Goal: Transaction & Acquisition: Obtain resource

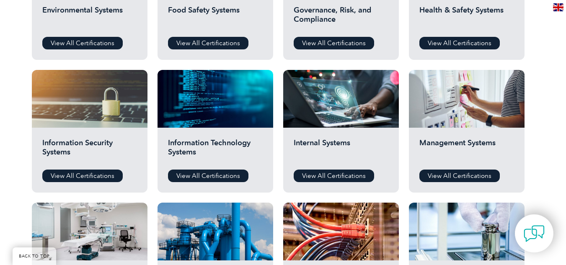
scroll to position [298, 0]
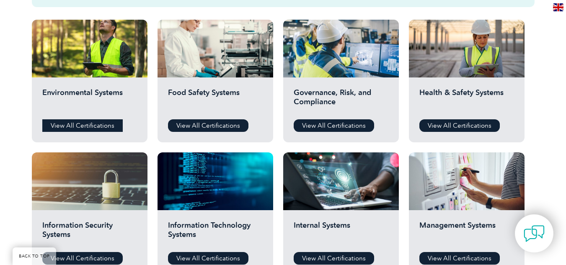
click at [99, 128] on link "View All Certifications" at bounding box center [82, 125] width 81 height 13
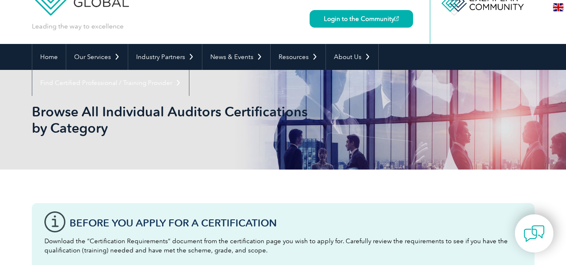
scroll to position [34, 0]
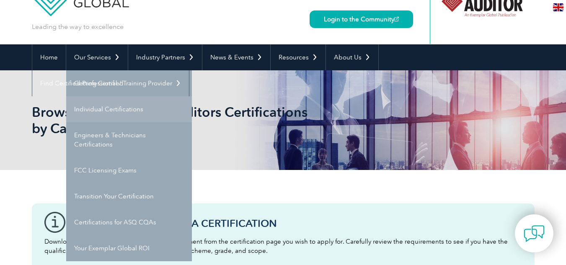
click at [124, 109] on link "Individual Certifications" at bounding box center [129, 109] width 126 height 26
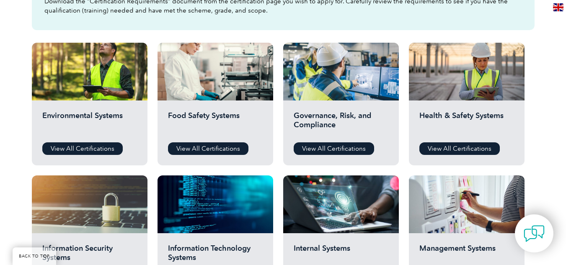
scroll to position [274, 0]
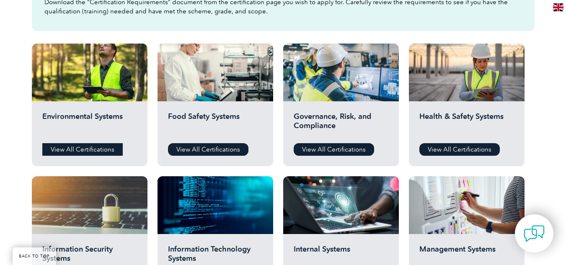
click at [109, 149] on link "View All Certifications" at bounding box center [82, 149] width 81 height 13
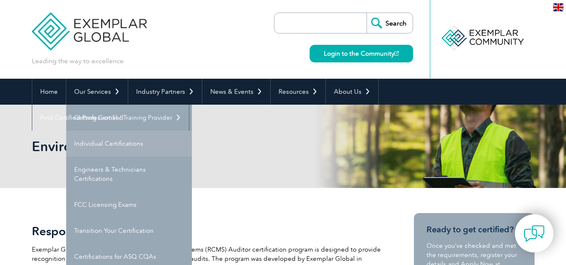
click at [113, 142] on link "Individual Certifications" at bounding box center [129, 144] width 126 height 26
